Goal: Transaction & Acquisition: Purchase product/service

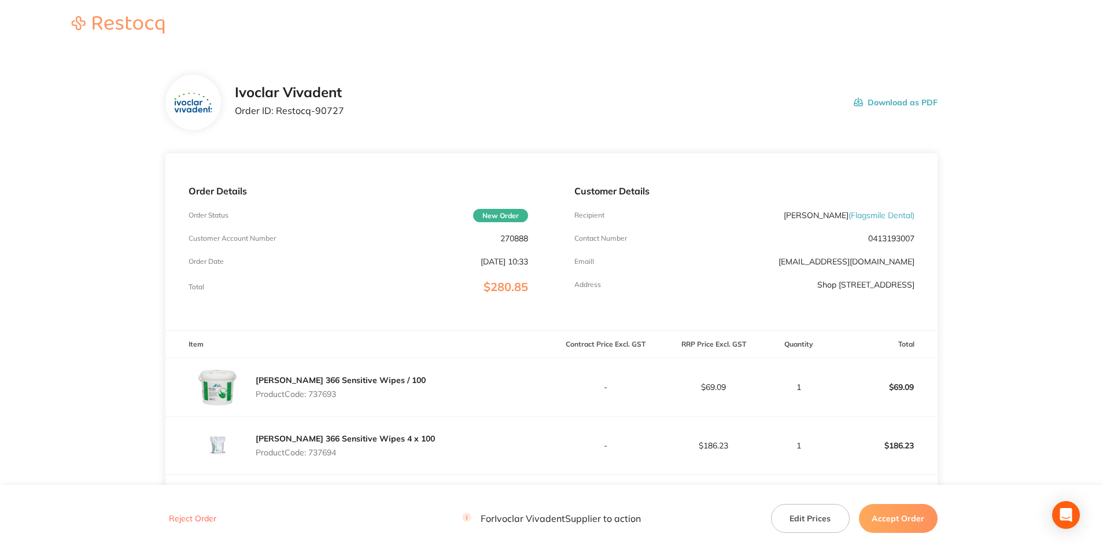
click at [520, 236] on p "270888" at bounding box center [514, 238] width 28 height 9
copy p "270888"
drag, startPoint x: 276, startPoint y: 109, endPoint x: 342, endPoint y: 106, distance: 66.0
click at [342, 106] on div "Ivoclar Vivadent Order ID: Restocq- 90727 Download as PDF" at bounding box center [586, 102] width 703 height 36
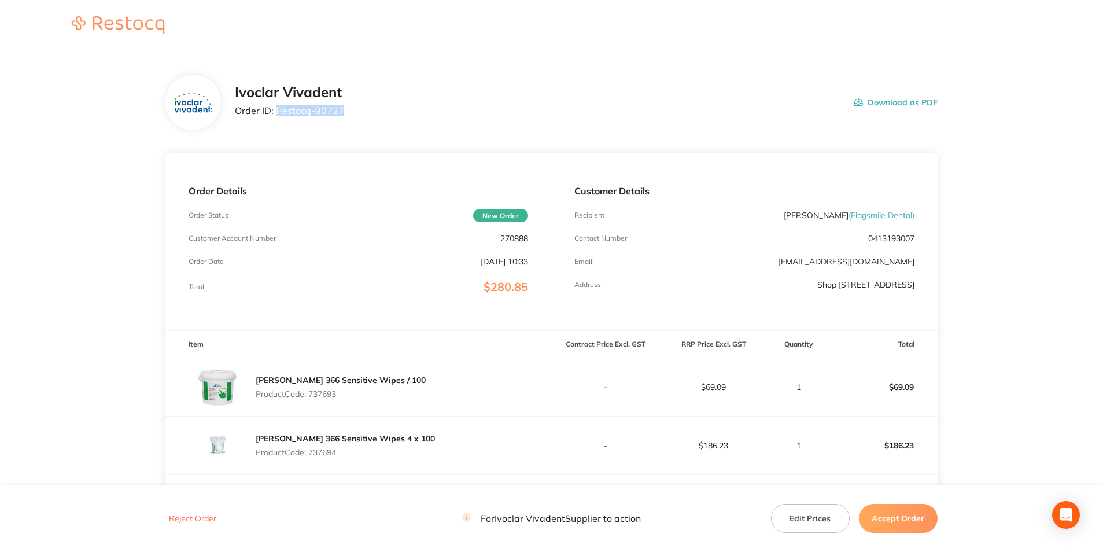
copy p "Restocq- 90727"
click at [323, 394] on p "Product Code: 737693" at bounding box center [341, 393] width 170 height 9
copy p "737693"
click at [330, 450] on p "Product Code: 737694" at bounding box center [345, 452] width 179 height 9
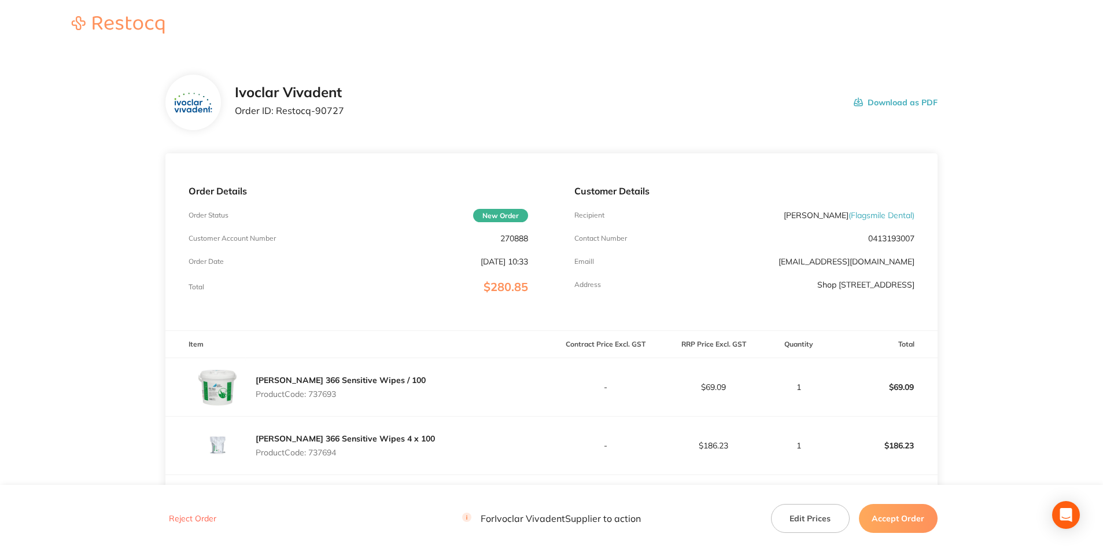
click at [330, 450] on p "Product Code: 737694" at bounding box center [345, 452] width 179 height 9
copy p "737694"
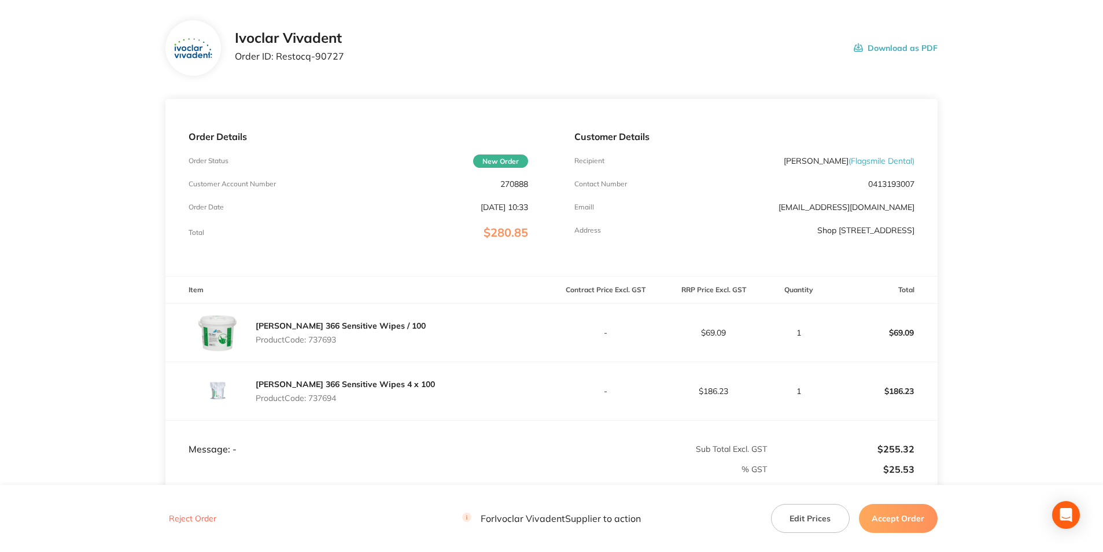
scroll to position [116, 0]
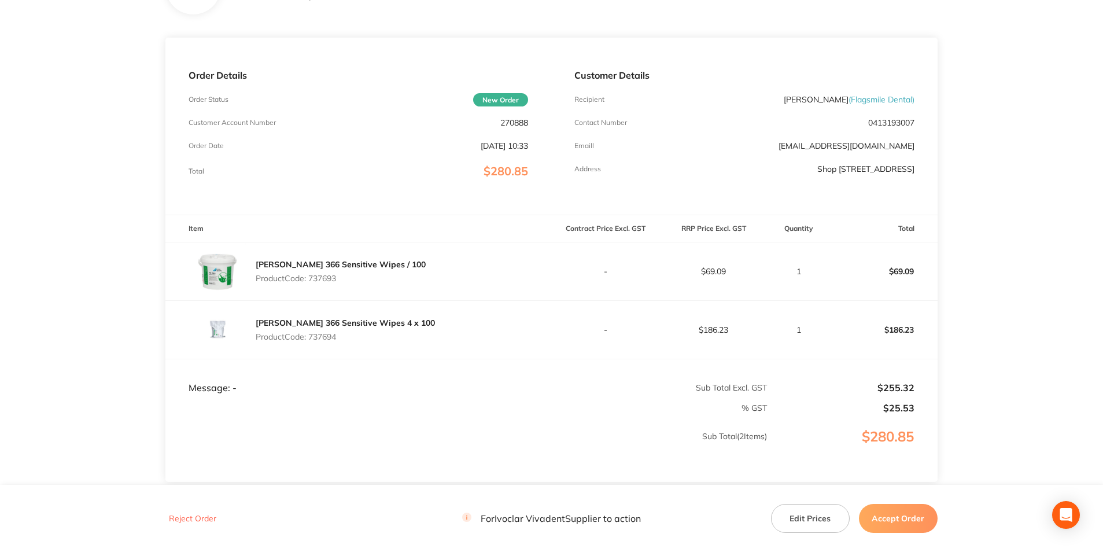
click at [899, 519] on button "Accept Order" at bounding box center [898, 518] width 79 height 29
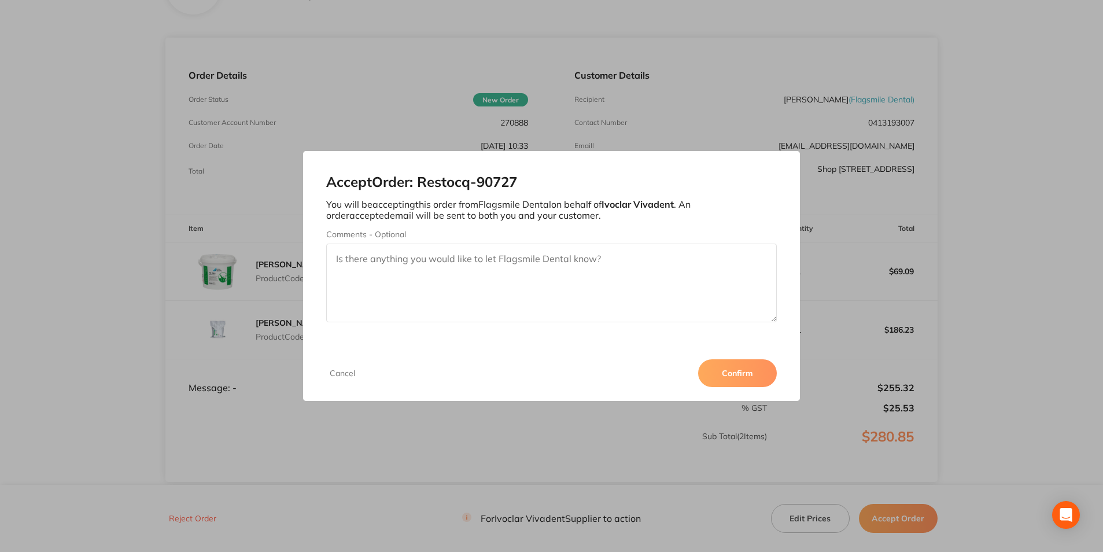
click at [465, 279] on textarea "Comments - Optional" at bounding box center [551, 282] width 450 height 79
type textarea "3011284052"
click at [728, 374] on button "Confirm" at bounding box center [737, 373] width 79 height 28
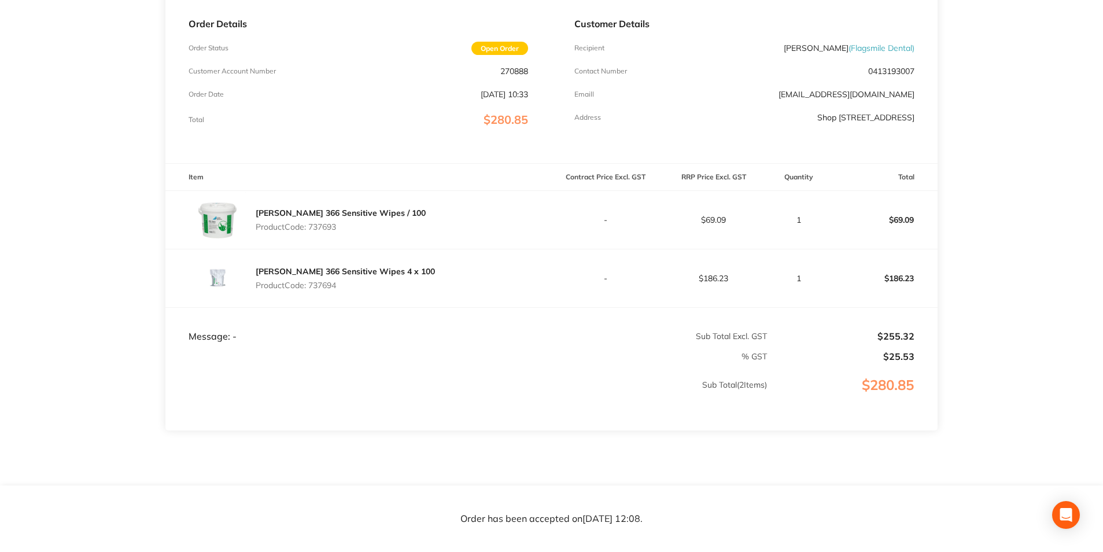
scroll to position [205, 0]
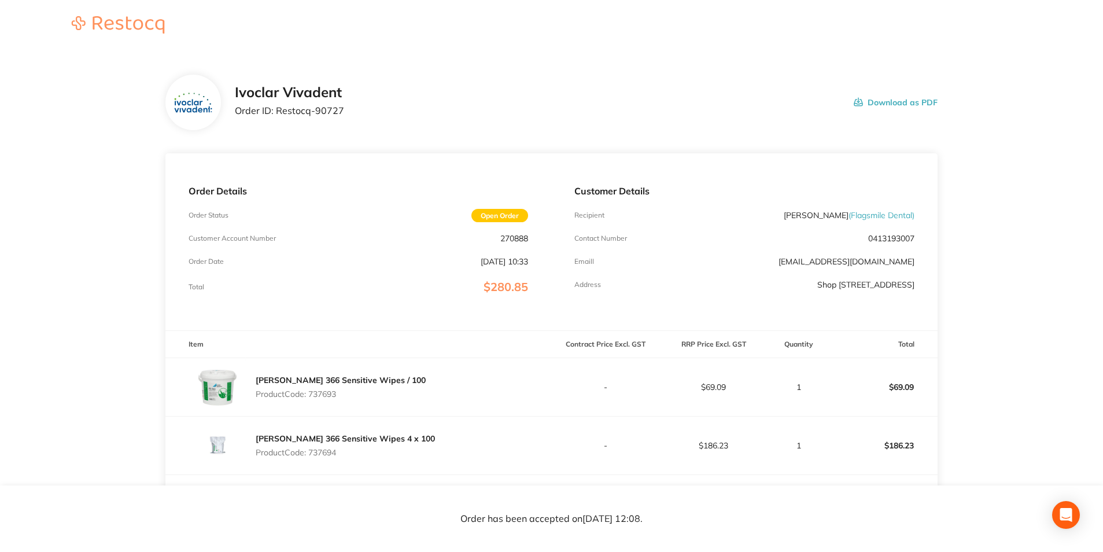
click at [514, 239] on p "270888" at bounding box center [514, 238] width 28 height 9
click at [513, 239] on p "270888" at bounding box center [514, 238] width 28 height 9
copy p "270888"
drag, startPoint x: 275, startPoint y: 109, endPoint x: 355, endPoint y: 113, distance: 80.5
click at [355, 113] on div "Ivoclar Vivadent Order ID: Restocq- 90727 Download as PDF" at bounding box center [586, 102] width 703 height 36
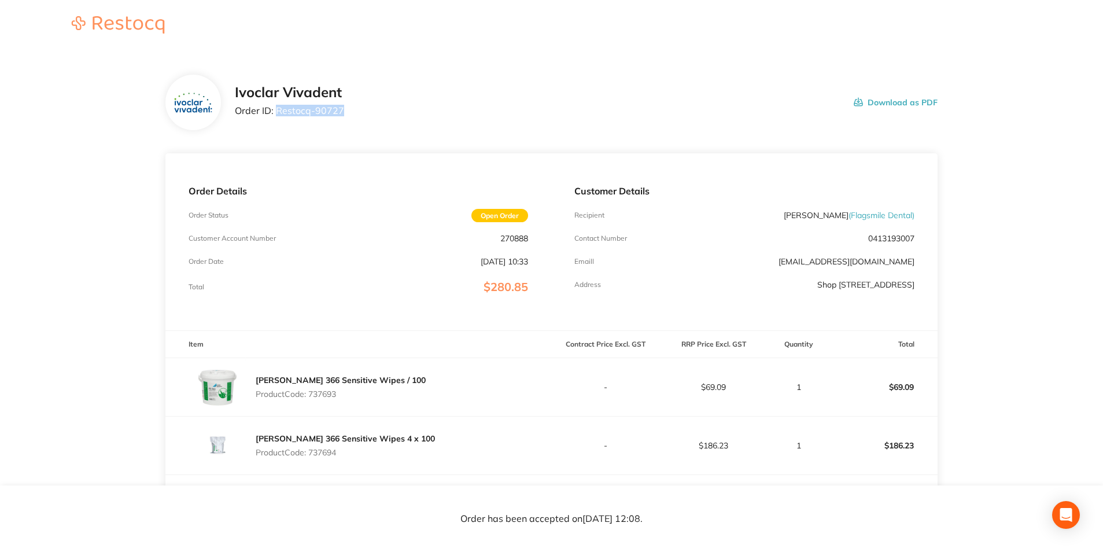
copy p "Restocq- 90727"
click at [509, 236] on p "270888" at bounding box center [514, 238] width 28 height 9
copy p "270888"
click at [329, 394] on p "Product Code: 737693" at bounding box center [341, 393] width 170 height 9
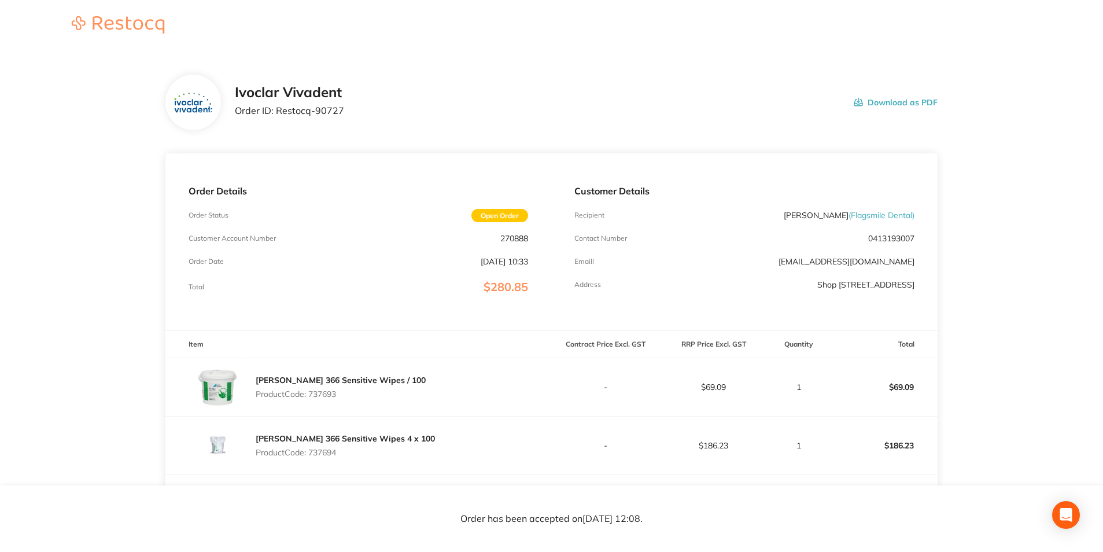
click at [329, 394] on p "Product Code: 737693" at bounding box center [341, 393] width 170 height 9
copy p "737693"
click at [320, 452] on p "Product Code: 737694" at bounding box center [345, 452] width 179 height 9
copy p "737694"
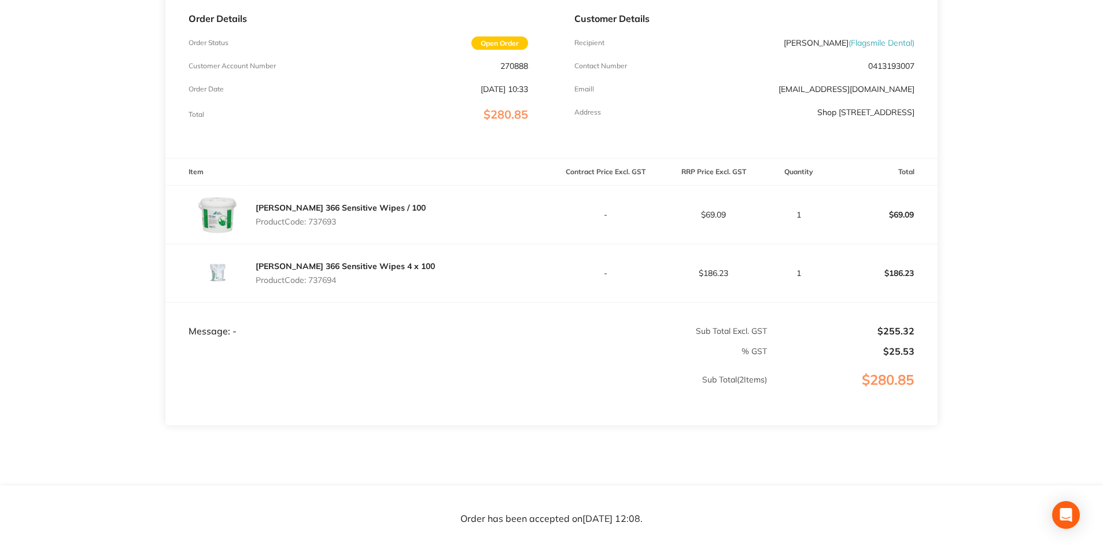
scroll to position [173, 0]
click at [193, 481] on section "Ivoclar Vivadent Order ID: Restocq- 90727 Download as PDF Order Details Order S…" at bounding box center [551, 197] width 772 height 638
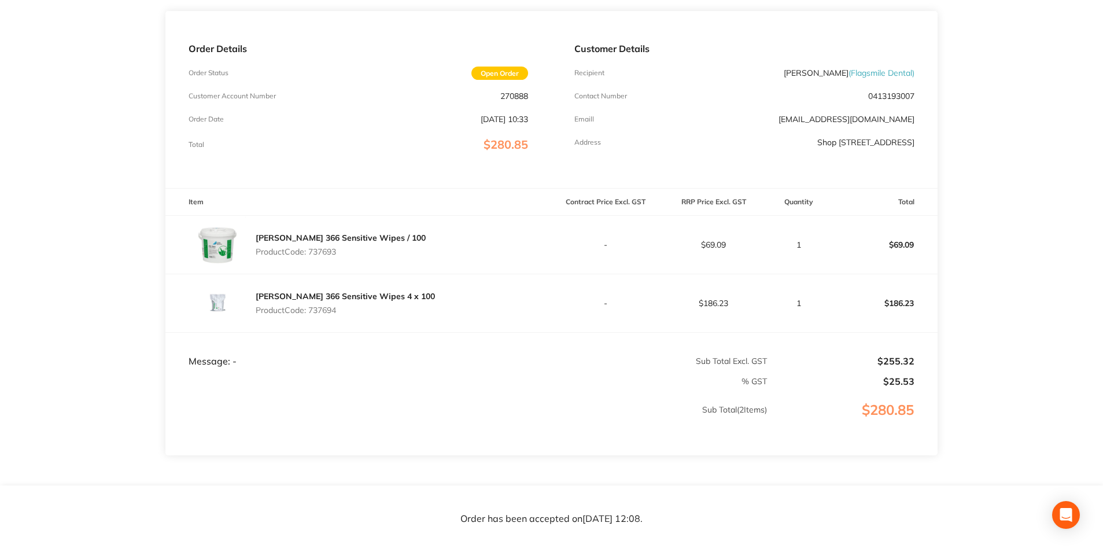
scroll to position [205, 0]
